Goal: Task Accomplishment & Management: Manage account settings

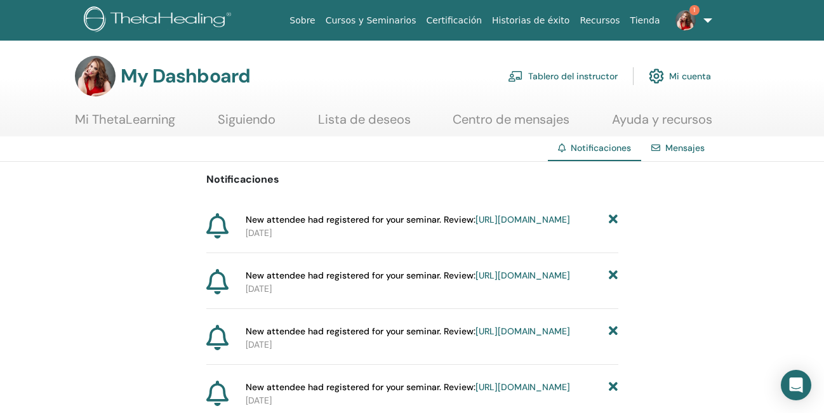
scroll to position [10, 0]
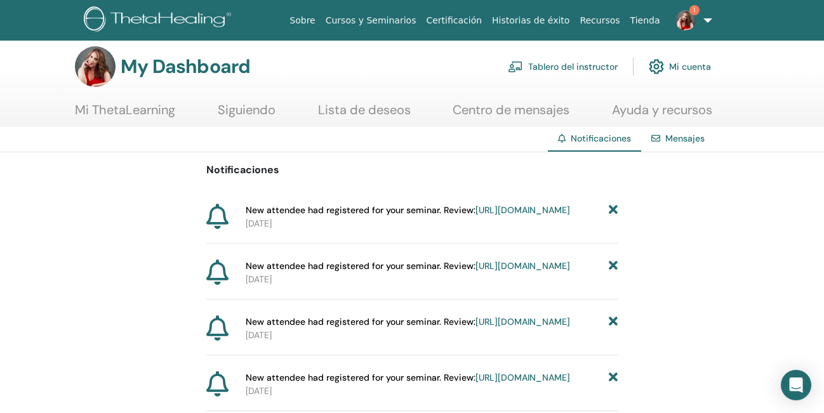
click at [513, 216] on link "https://member.thetahealing.com/instructor/seminar/373594/attendees" at bounding box center [522, 209] width 95 height 11
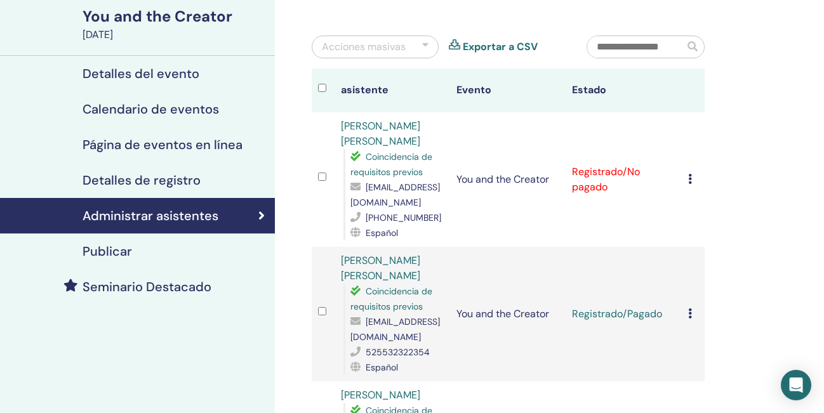
scroll to position [96, 0]
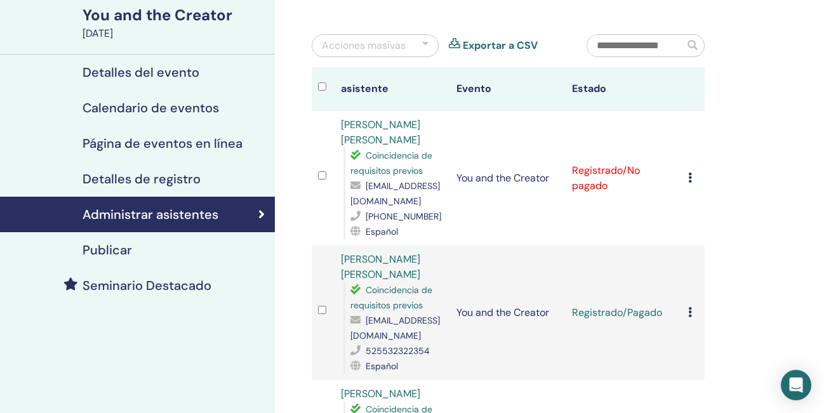
click at [689, 178] on icon at bounding box center [690, 178] width 4 height 10
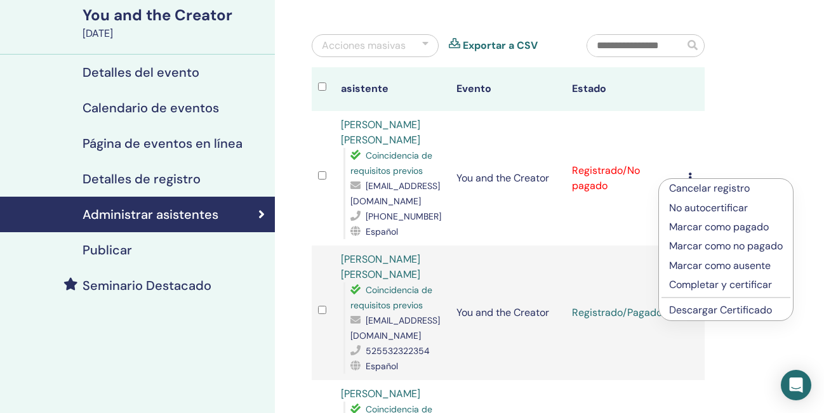
click at [591, 216] on td "Registrado/No pagado" at bounding box center [624, 178] width 116 height 135
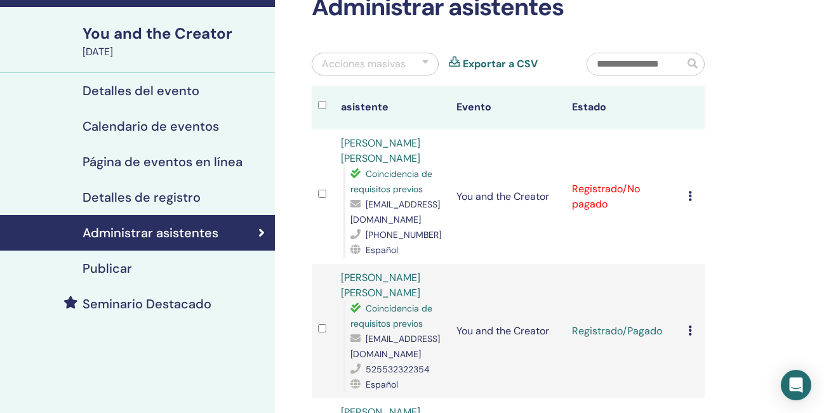
scroll to position [79, 0]
click at [128, 90] on h4 "Detalles del evento" at bounding box center [141, 90] width 117 height 15
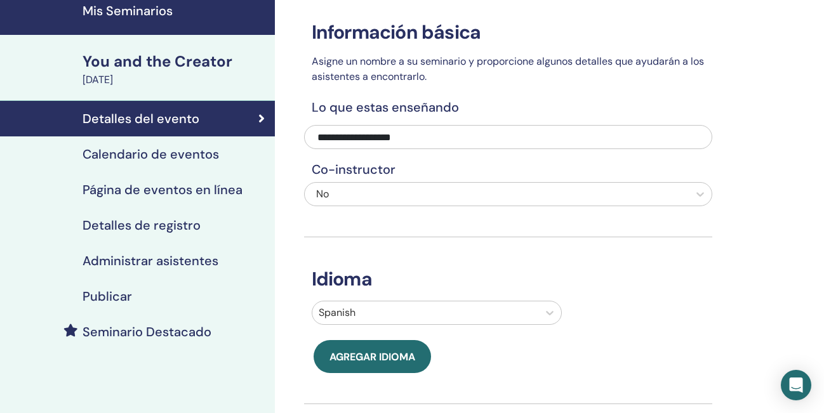
scroll to position [53, 0]
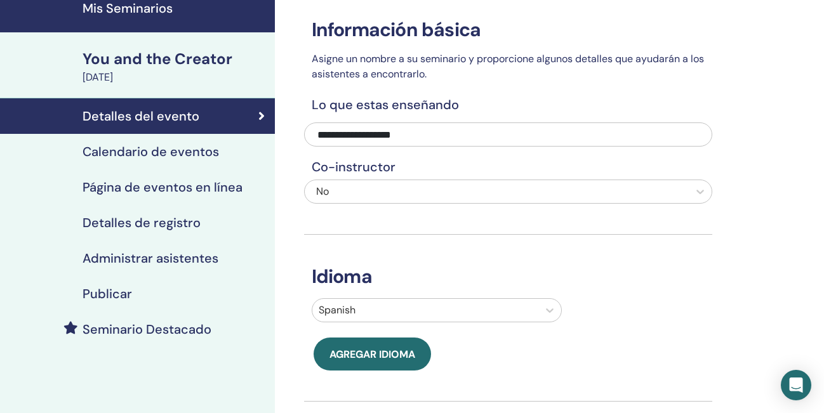
click at [192, 185] on h4 "Página de eventos en línea" at bounding box center [163, 187] width 160 height 15
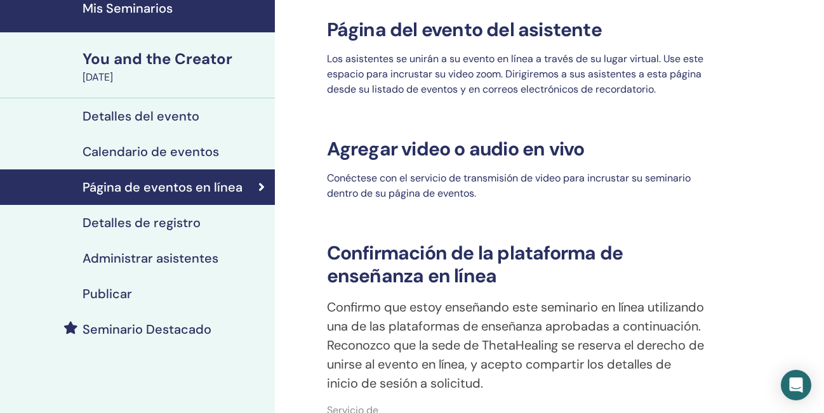
click at [164, 223] on h4 "Detalles de registro" at bounding box center [142, 222] width 118 height 15
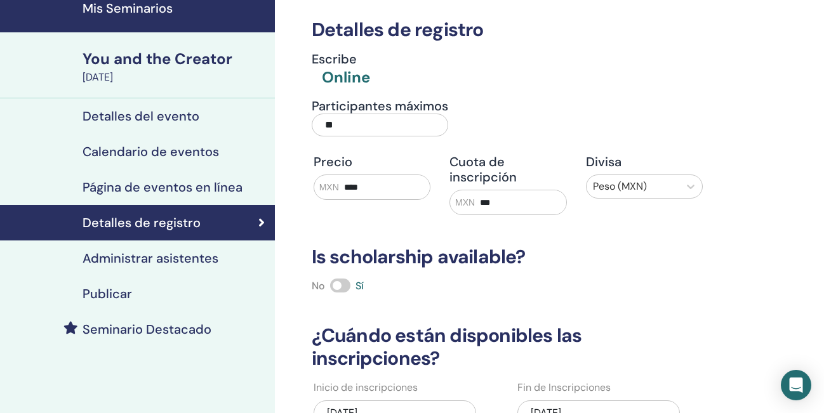
click at [164, 255] on h4 "Administrar asistentes" at bounding box center [151, 258] width 136 height 15
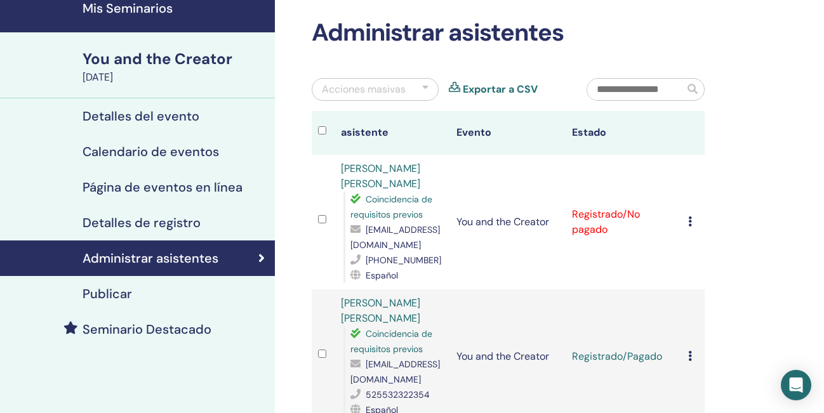
click at [164, 218] on h4 "Detalles de registro" at bounding box center [142, 222] width 118 height 15
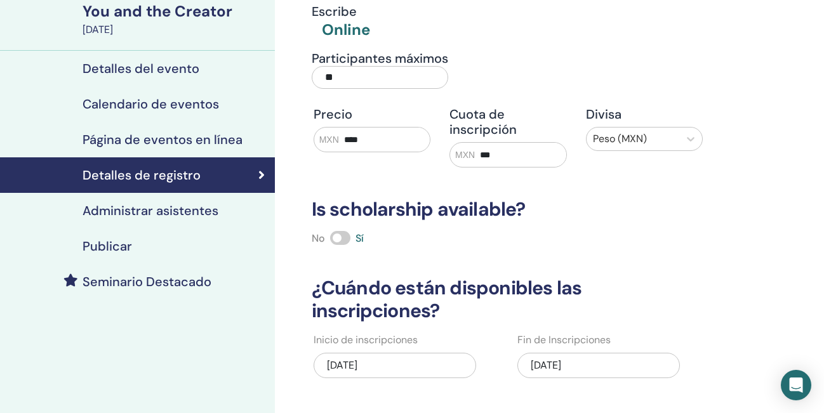
scroll to position [112, 0]
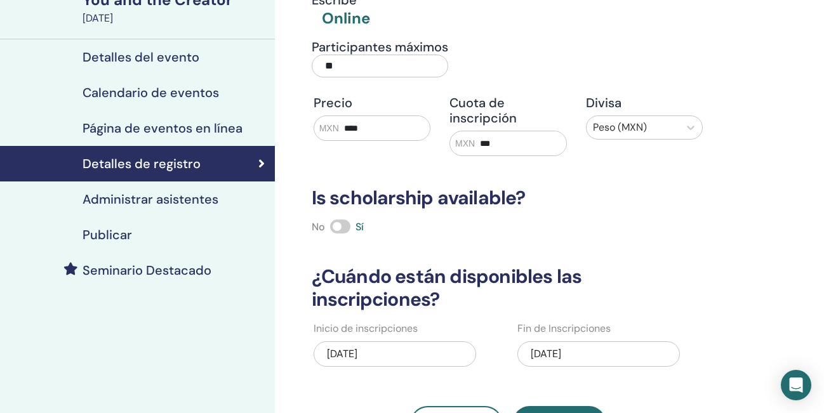
click at [164, 231] on div "Publicar" at bounding box center [137, 234] width 255 height 15
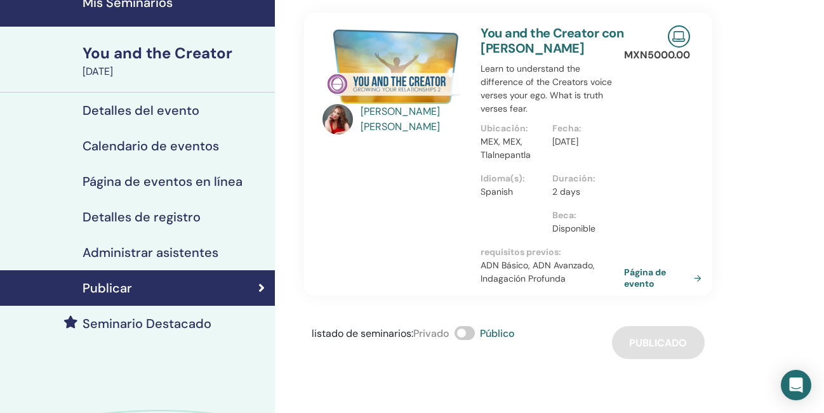
scroll to position [81, 0]
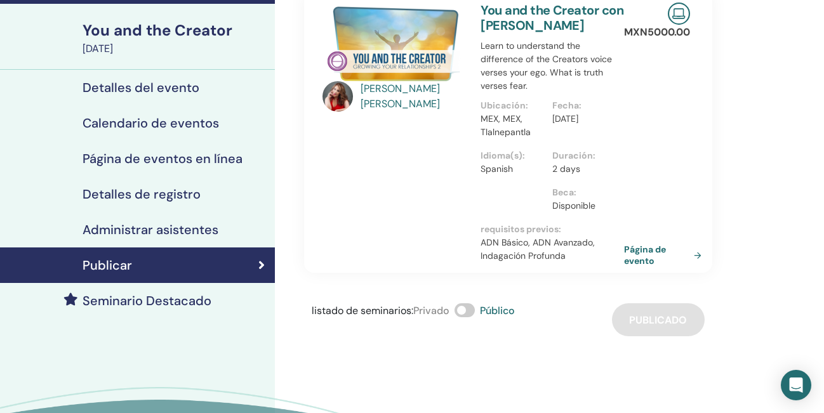
click at [176, 300] on h4 "Seminario Destacado" at bounding box center [147, 300] width 129 height 15
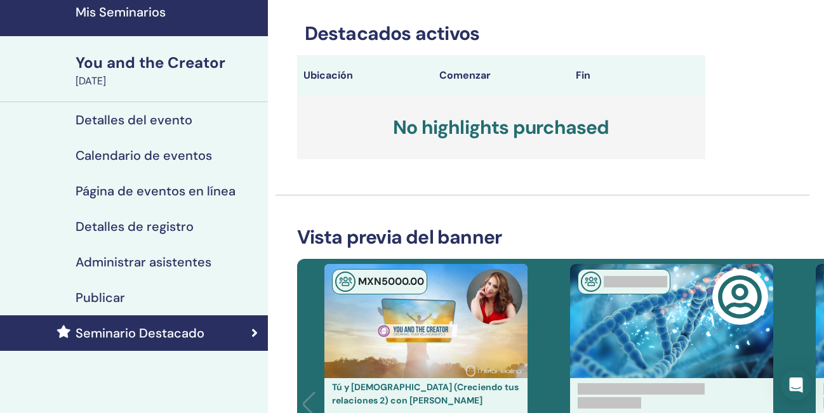
scroll to position [50, 7]
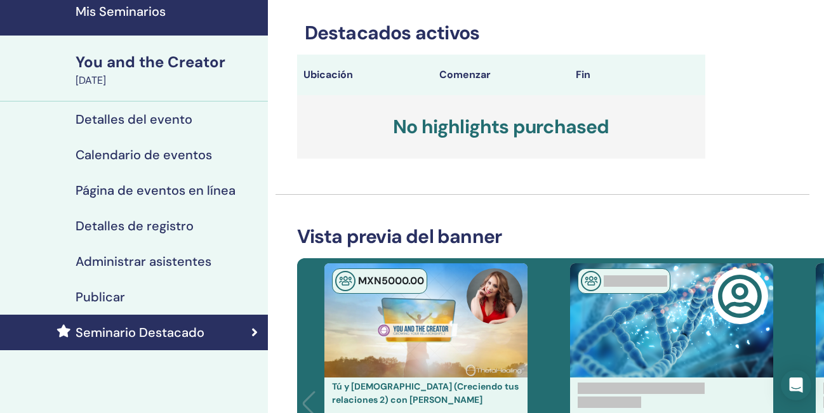
click at [174, 259] on h4 "Administrar asistentes" at bounding box center [144, 261] width 136 height 15
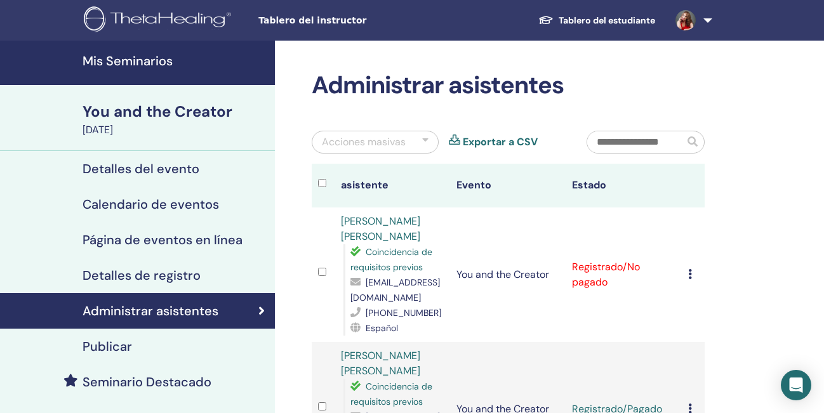
click at [171, 275] on h4 "Detalles de registro" at bounding box center [142, 275] width 118 height 15
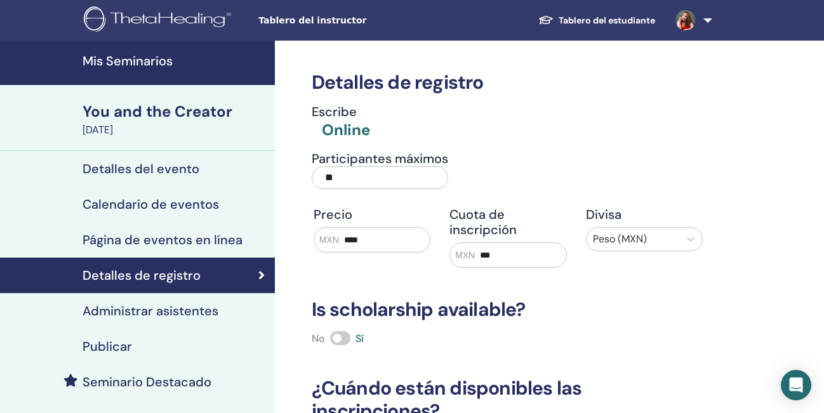
click at [138, 61] on h4 "Mis Seminarios" at bounding box center [175, 60] width 185 height 15
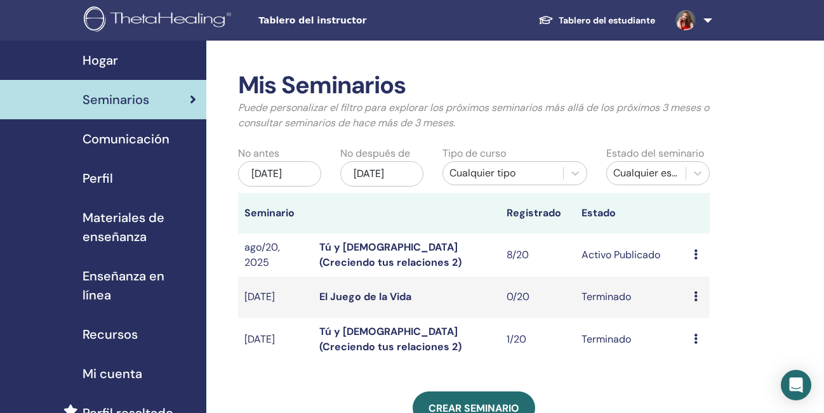
click at [117, 175] on div "Perfil" at bounding box center [103, 178] width 186 height 19
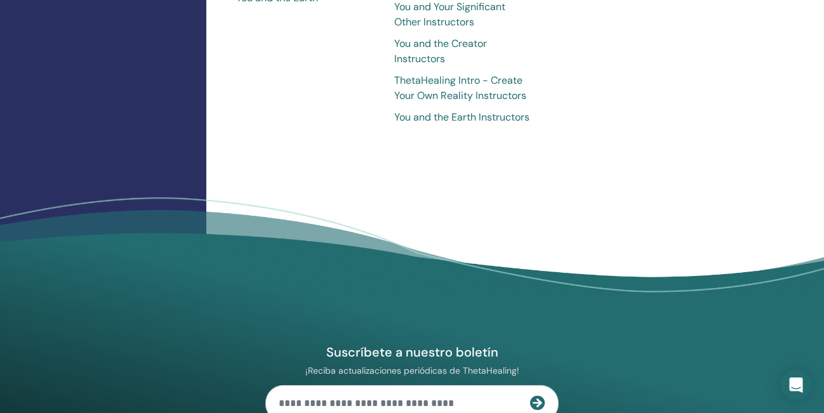
scroll to position [2494, 0]
